Goal: Navigation & Orientation: Find specific page/section

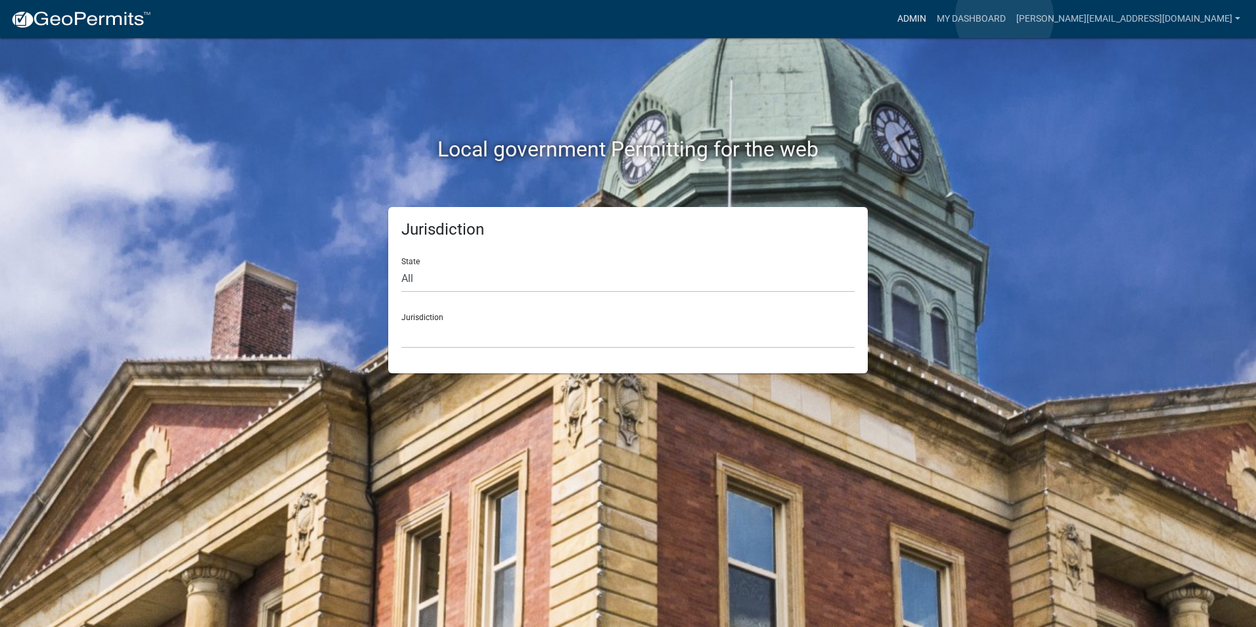
click at [932, 17] on link "Admin" at bounding box center [911, 19] width 39 height 25
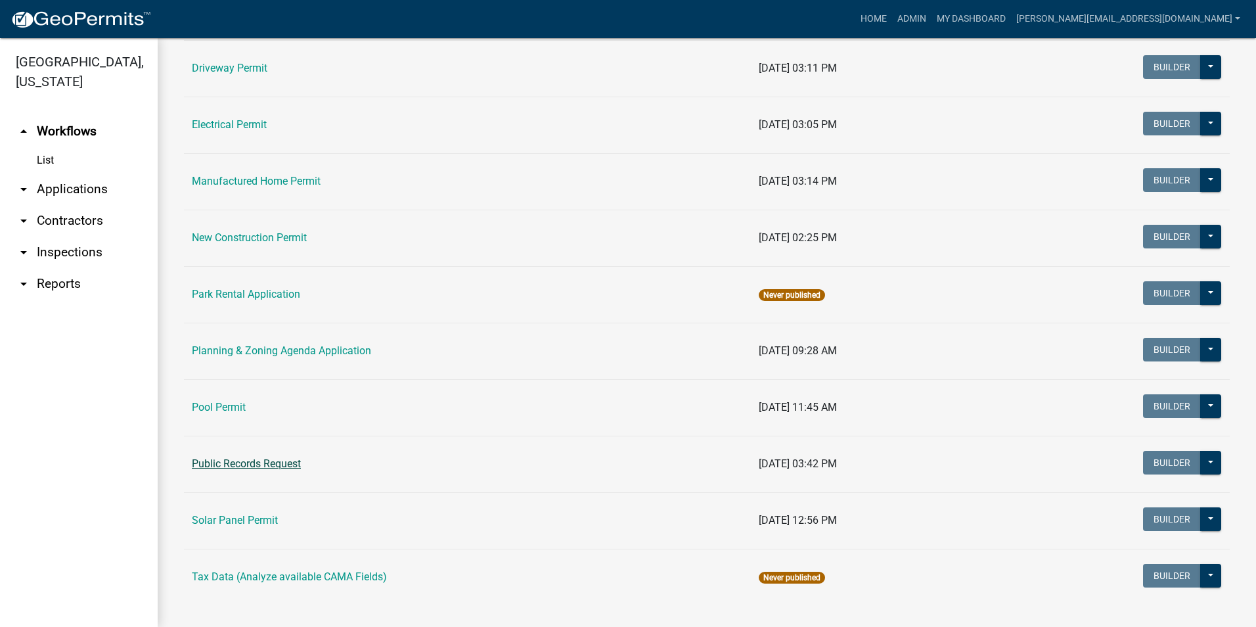
scroll to position [591, 0]
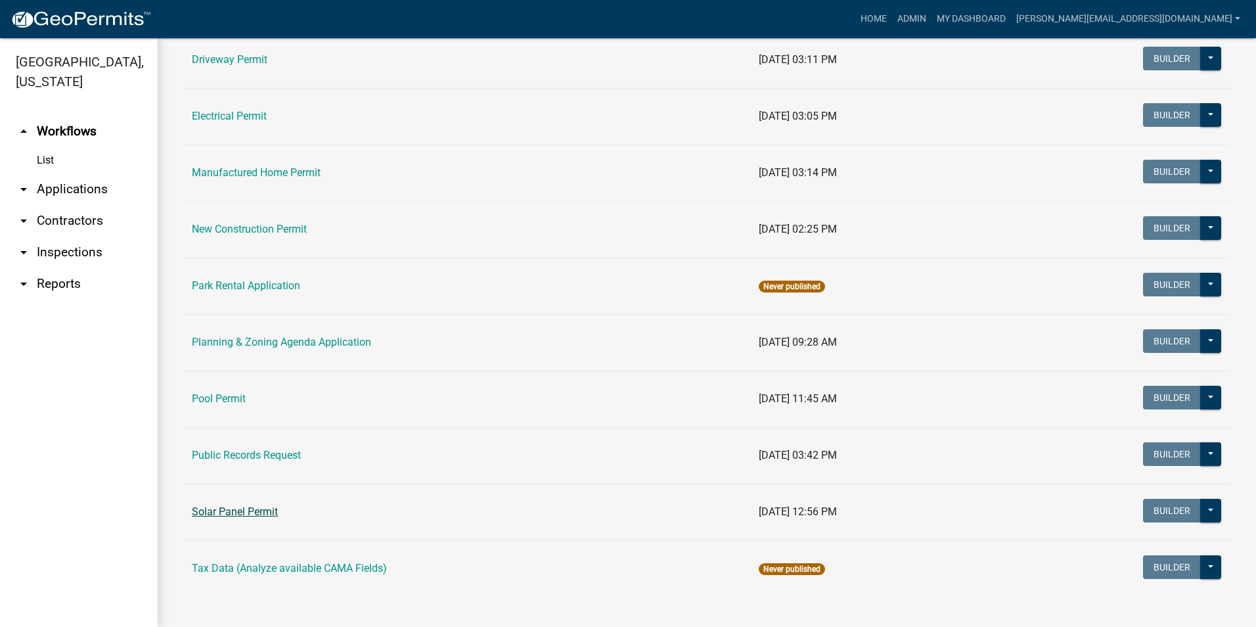
click at [260, 512] on link "Solar Panel Permit" at bounding box center [235, 511] width 86 height 12
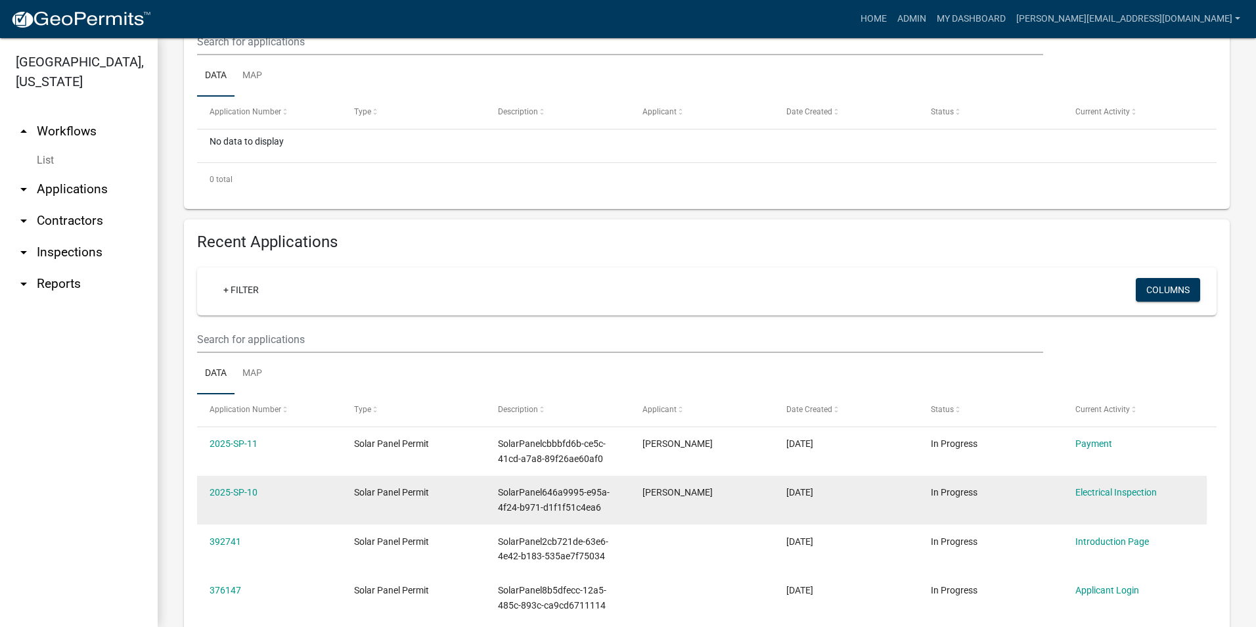
scroll to position [263, 0]
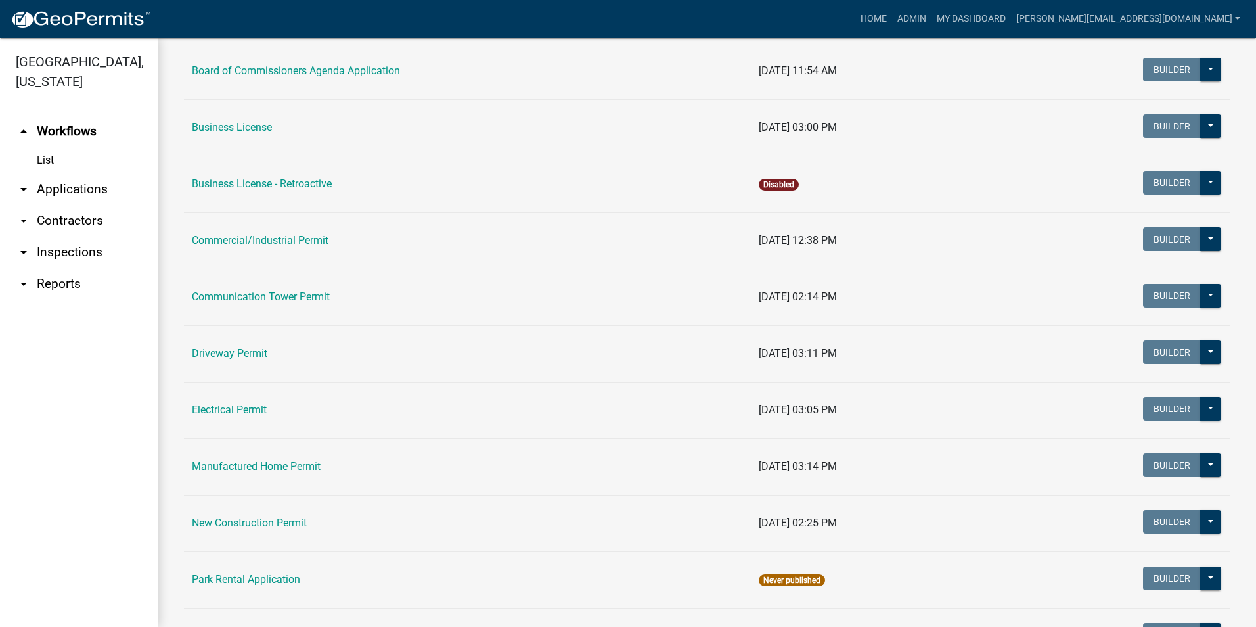
scroll to position [263, 0]
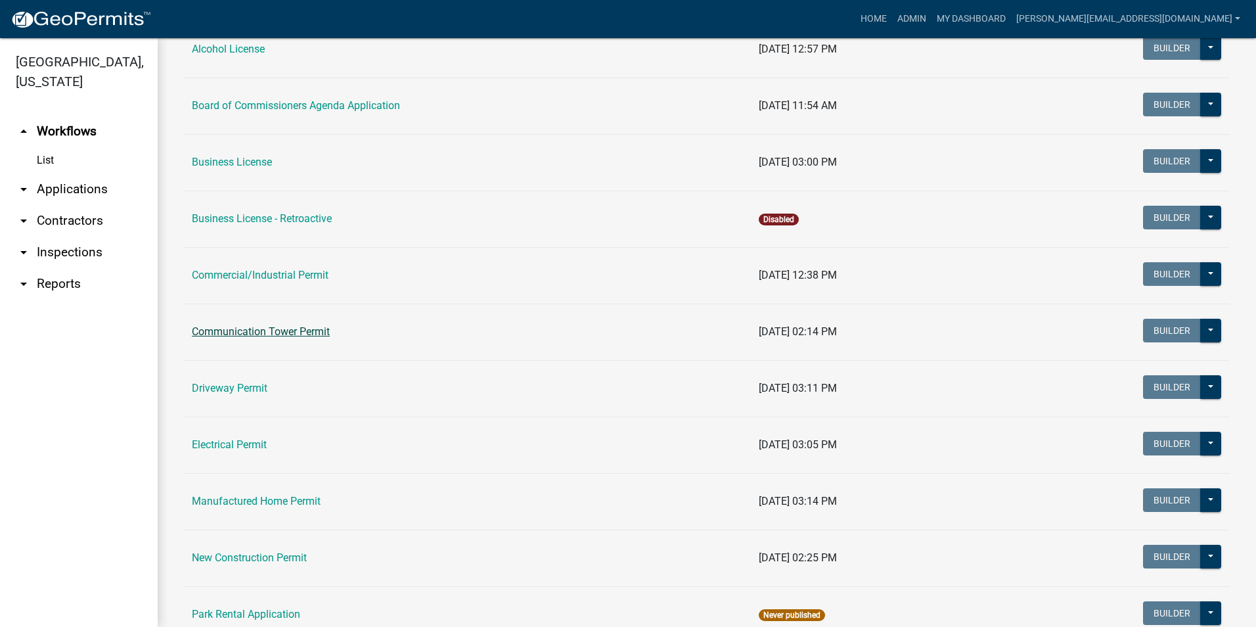
click at [286, 335] on link "Communication Tower Permit" at bounding box center [261, 331] width 138 height 12
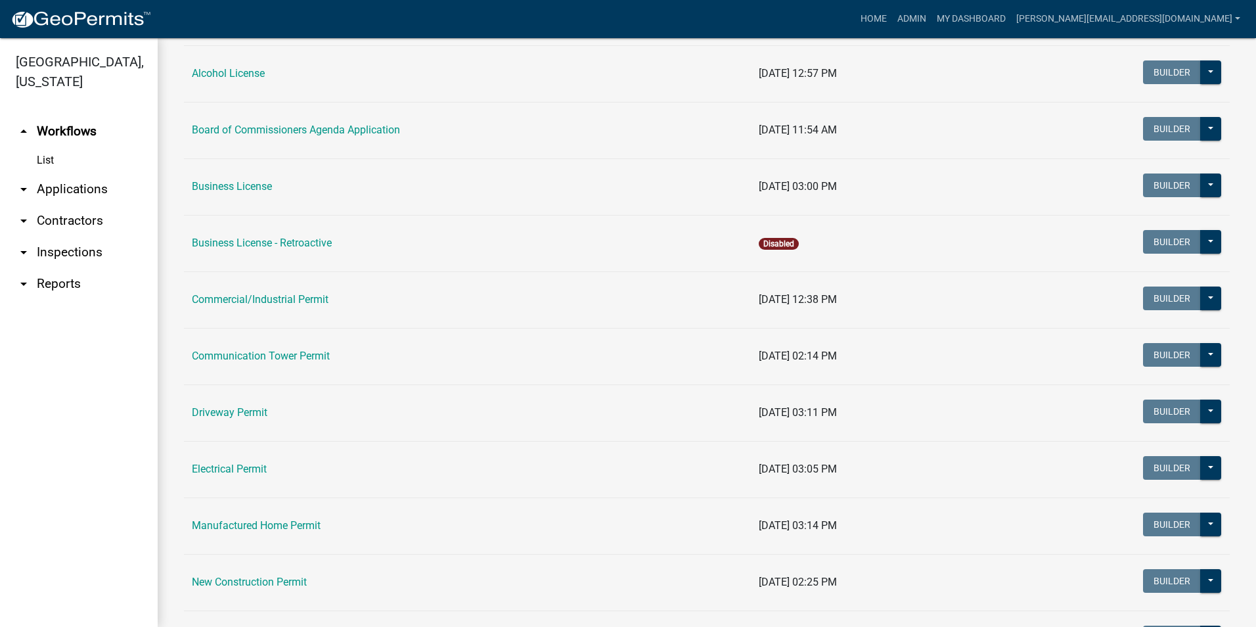
scroll to position [328, 0]
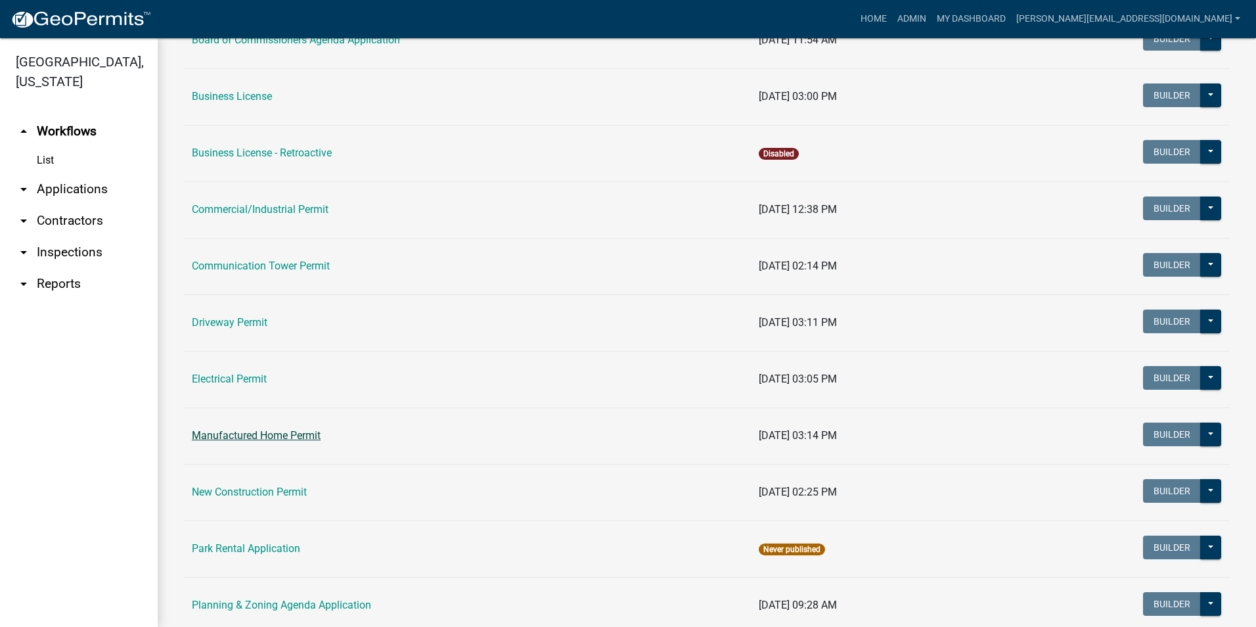
click at [290, 432] on link "Manufactured Home Permit" at bounding box center [256, 435] width 129 height 12
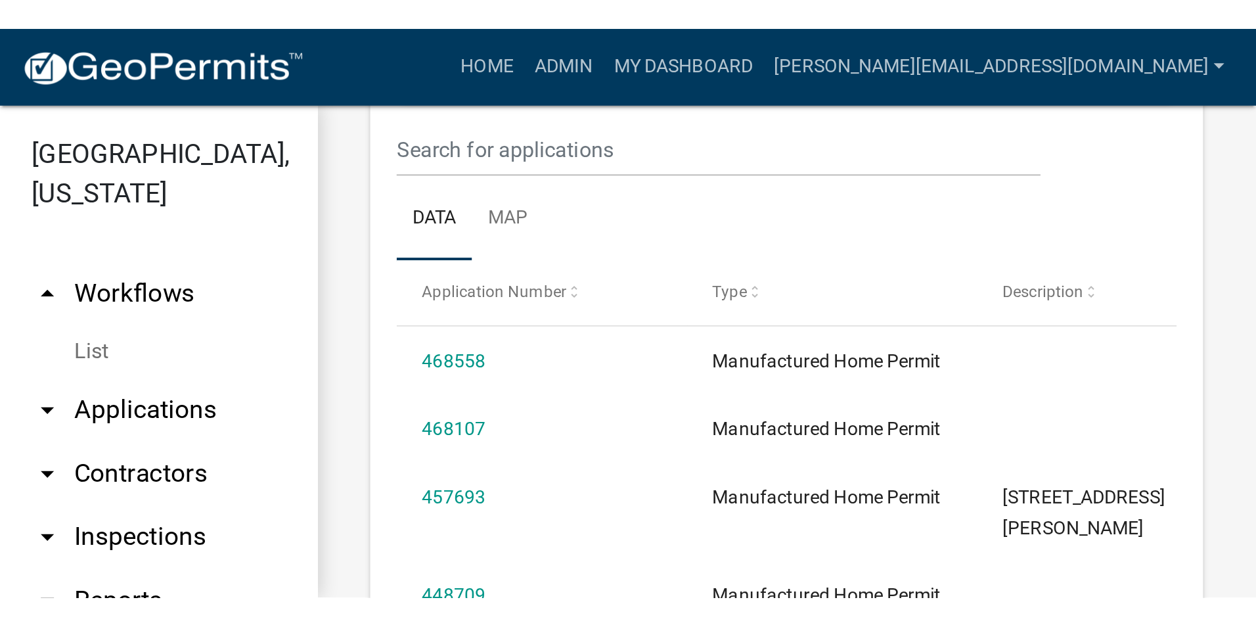
scroll to position [526, 0]
